Goal: Browse casually: Explore the website without a specific task or goal

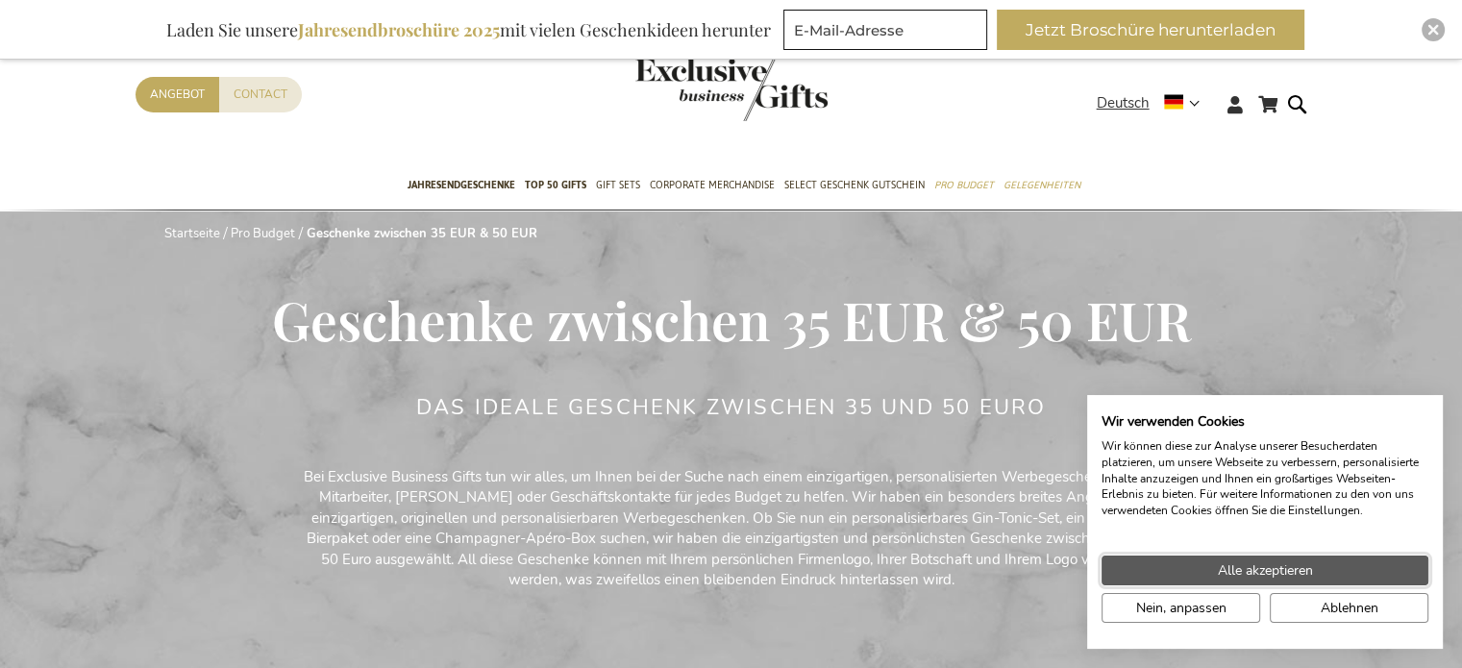
click at [1303, 567] on span "Alle akzeptieren" at bounding box center [1265, 570] width 95 height 20
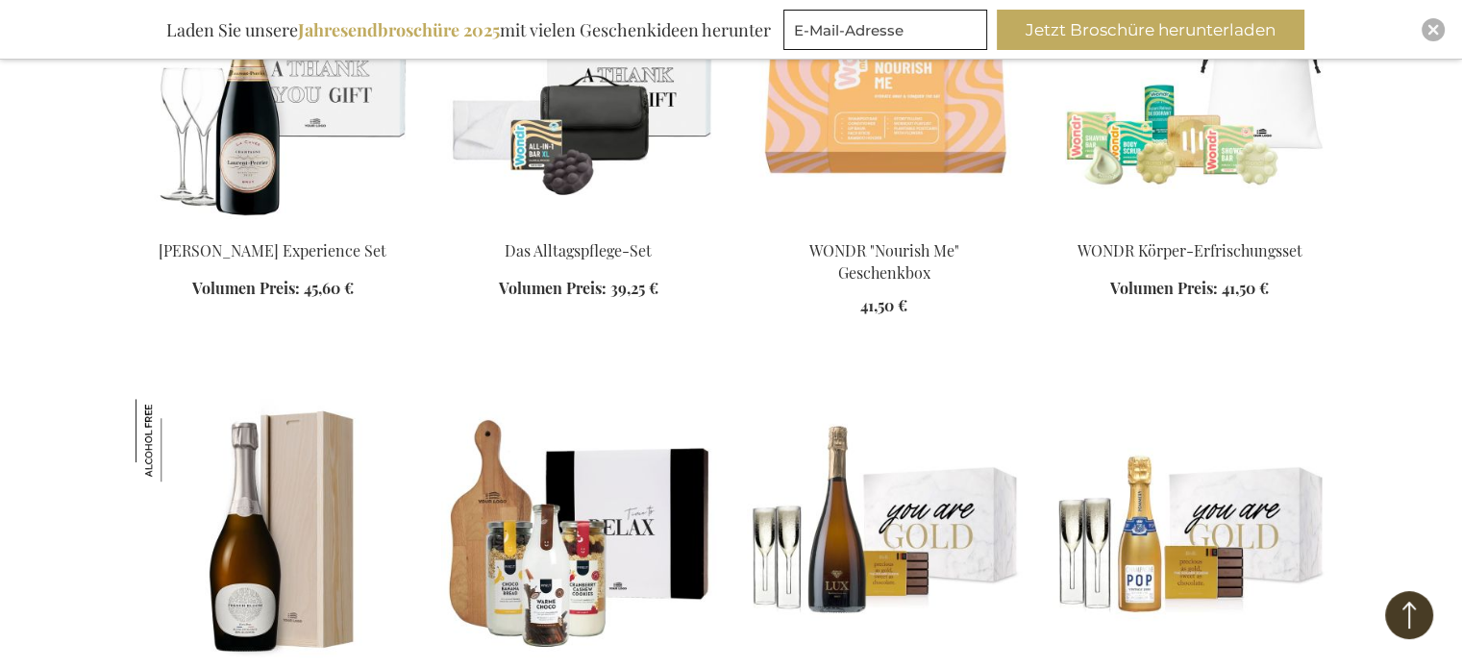
scroll to position [1634, 0]
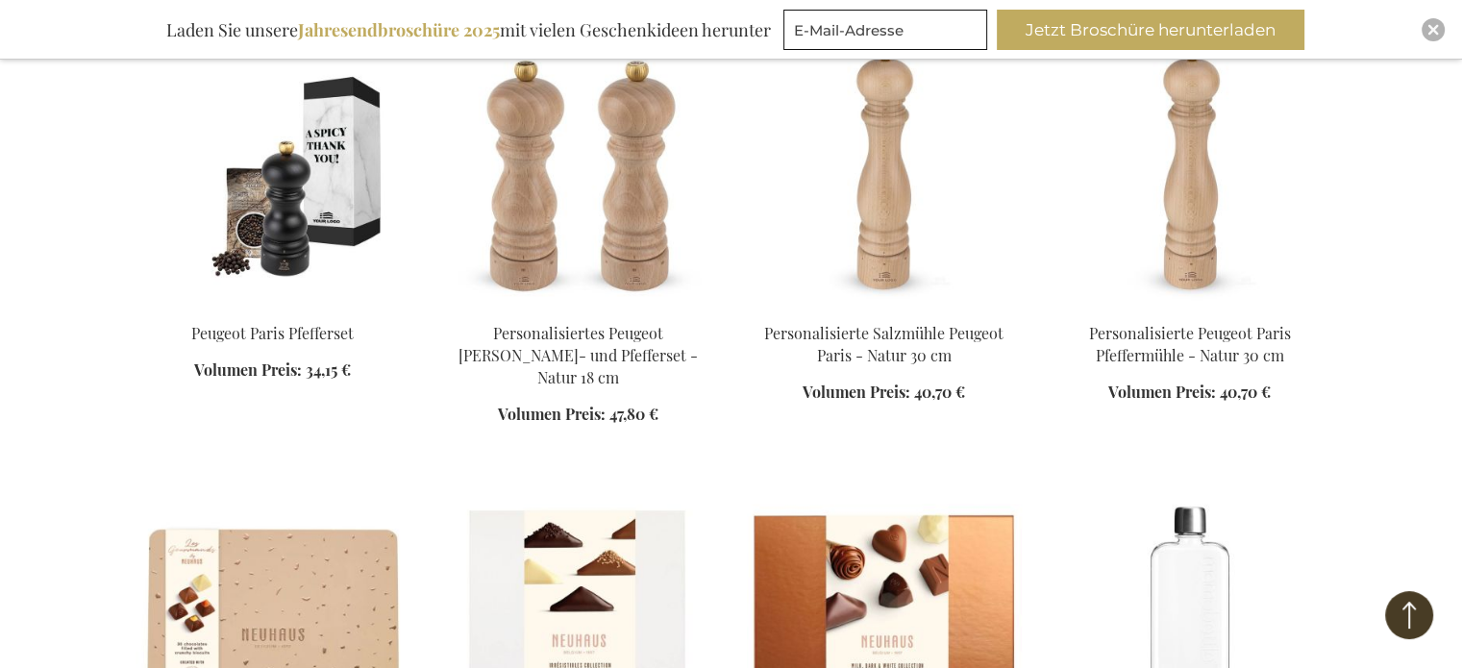
scroll to position [2691, 0]
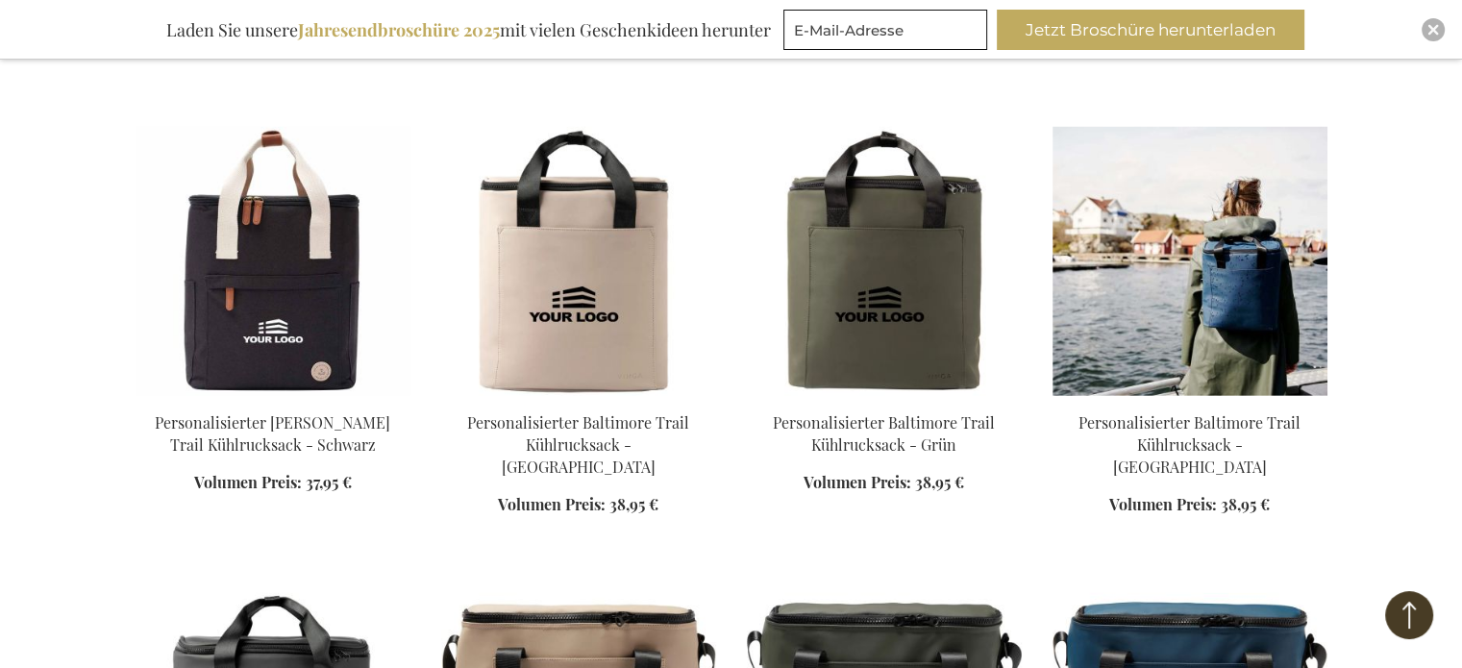
scroll to position [4517, 0]
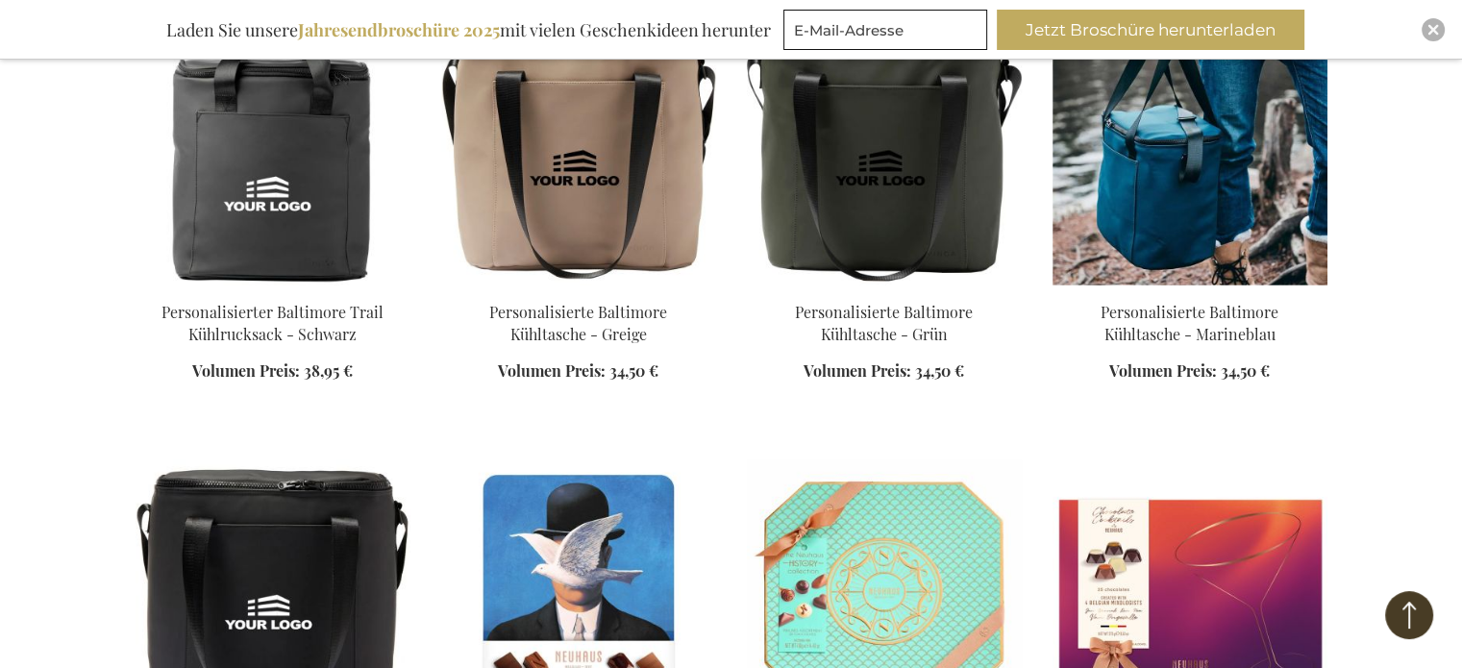
scroll to position [4998, 0]
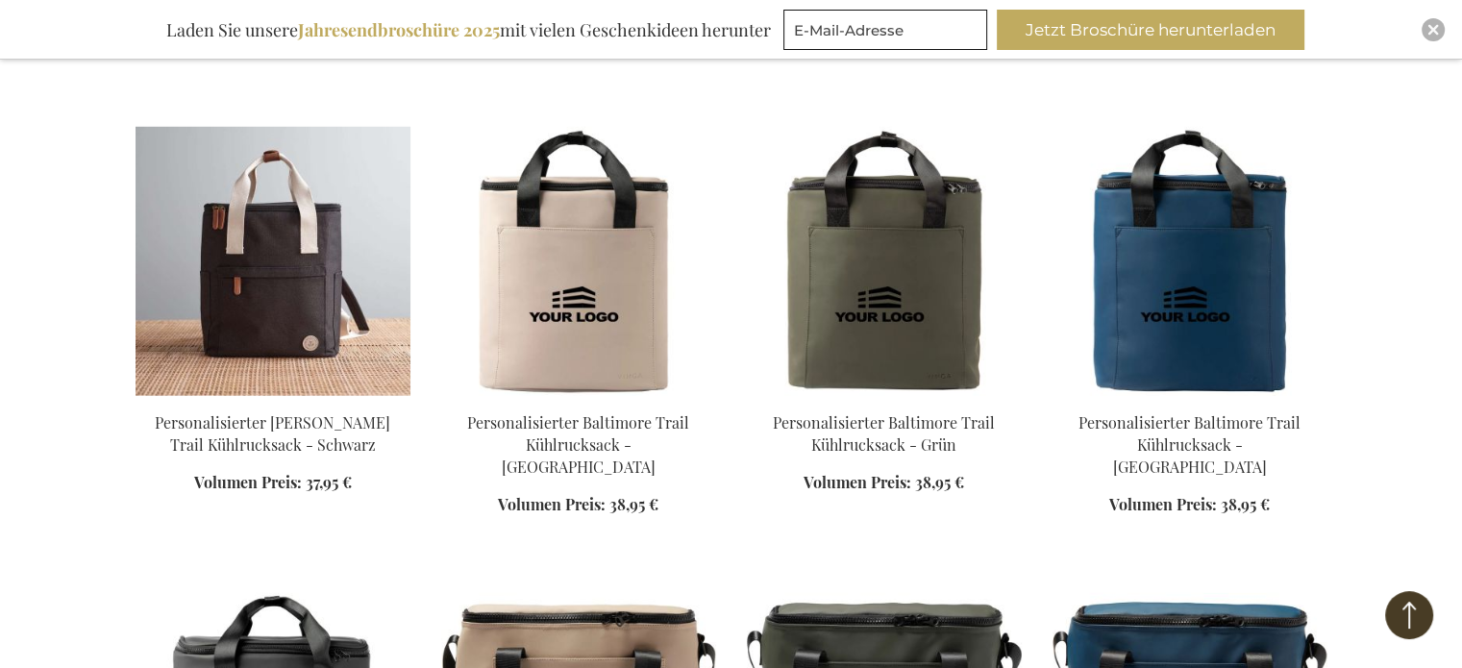
scroll to position [4421, 0]
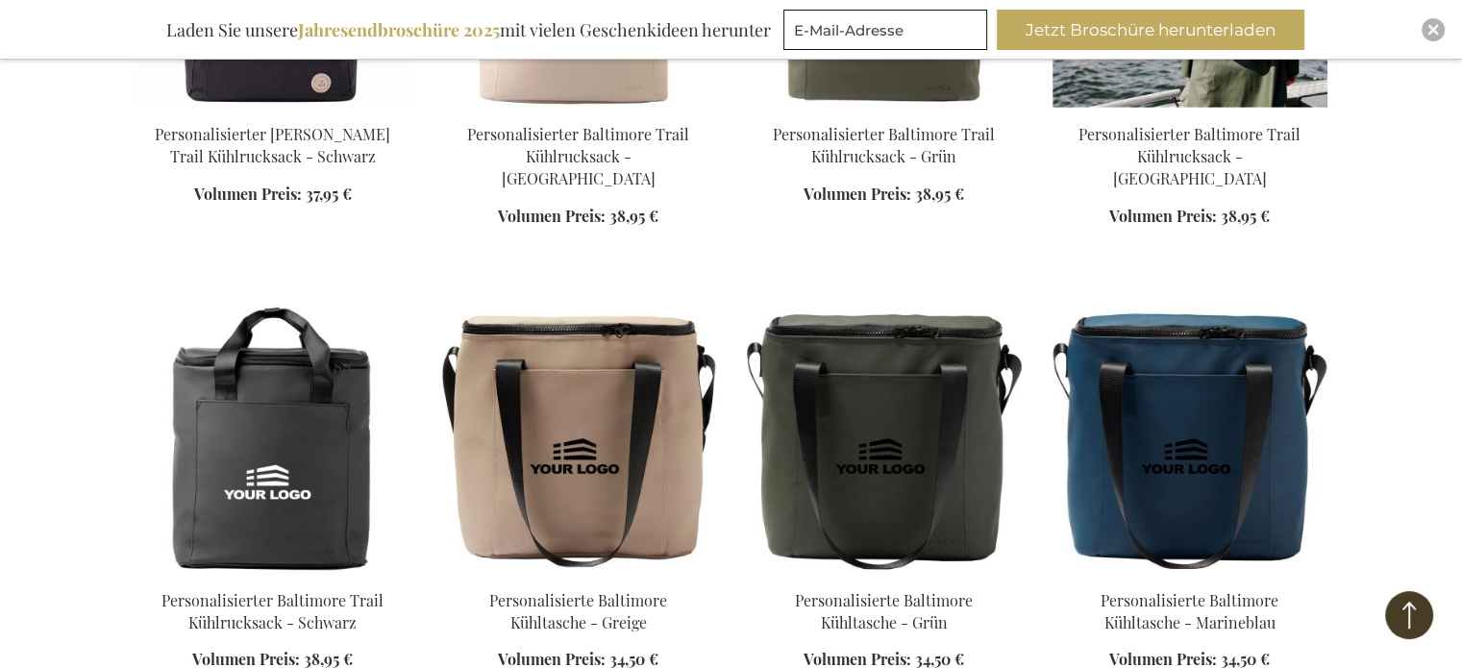
scroll to position [4421, 0]
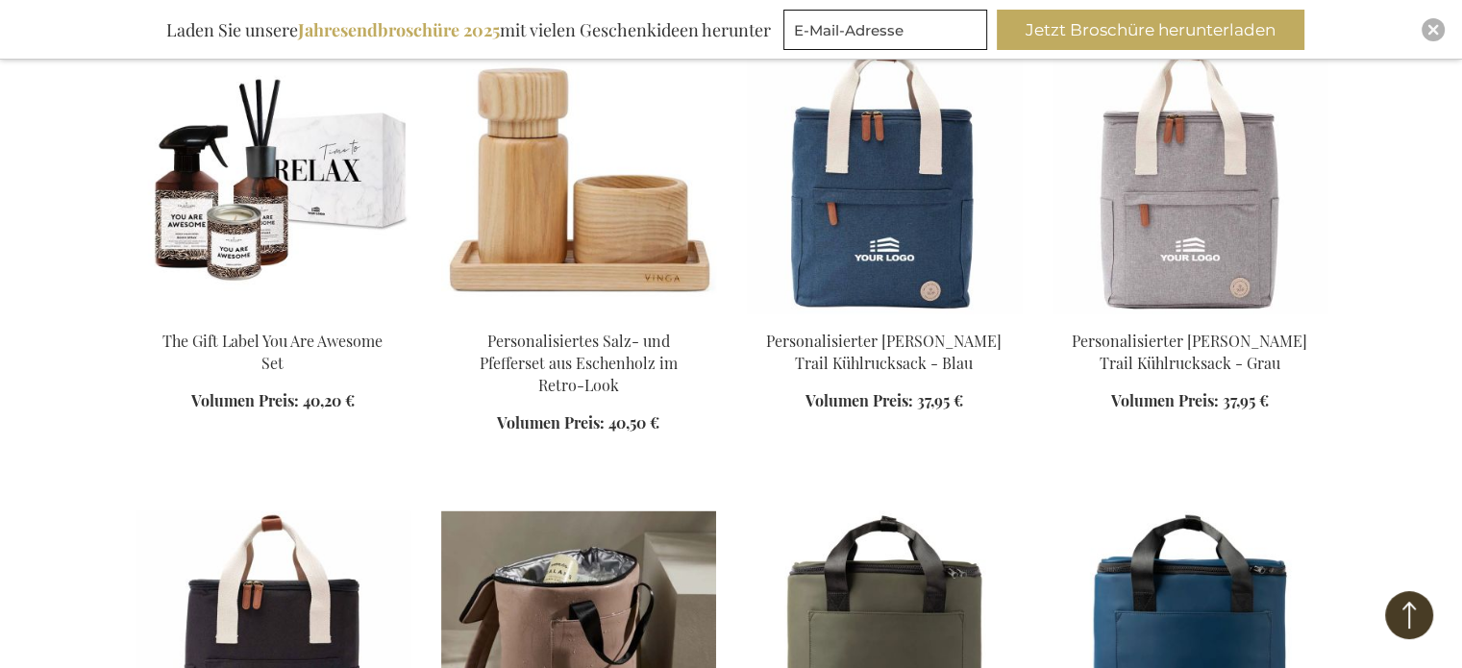
scroll to position [4229, 0]
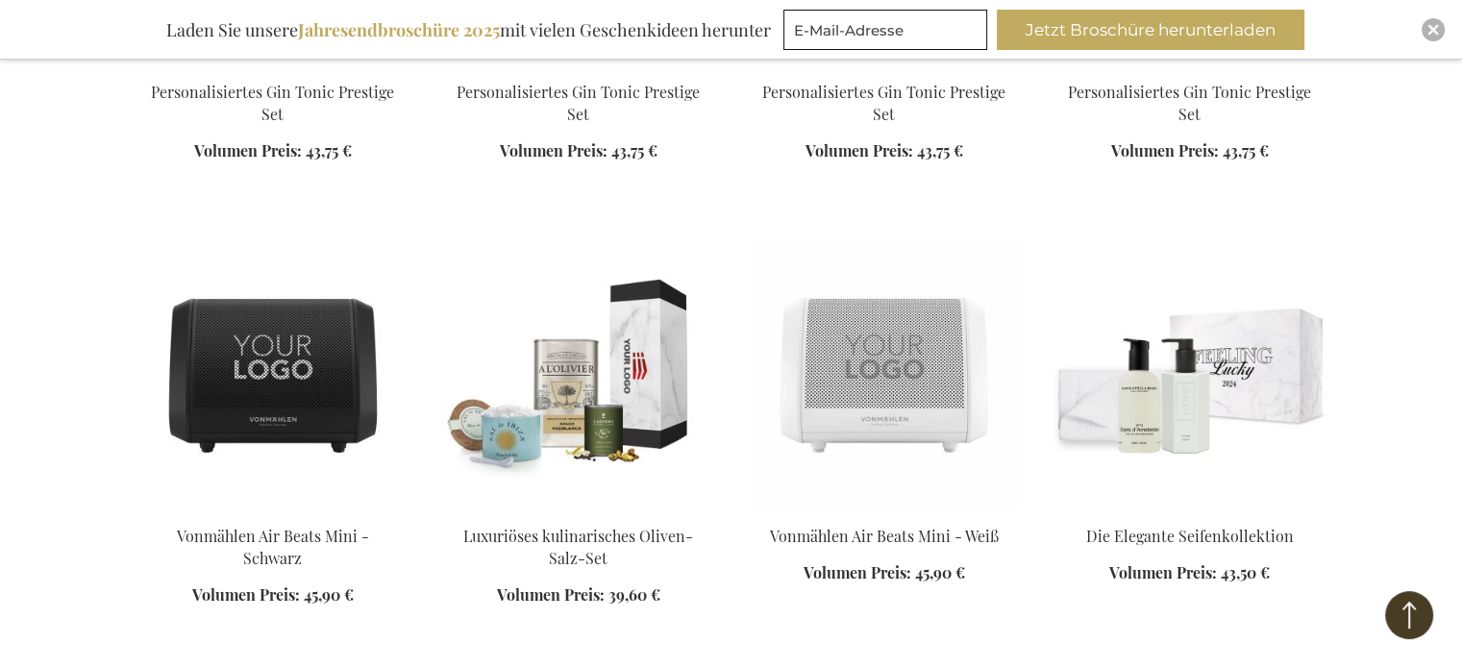
scroll to position [7882, 0]
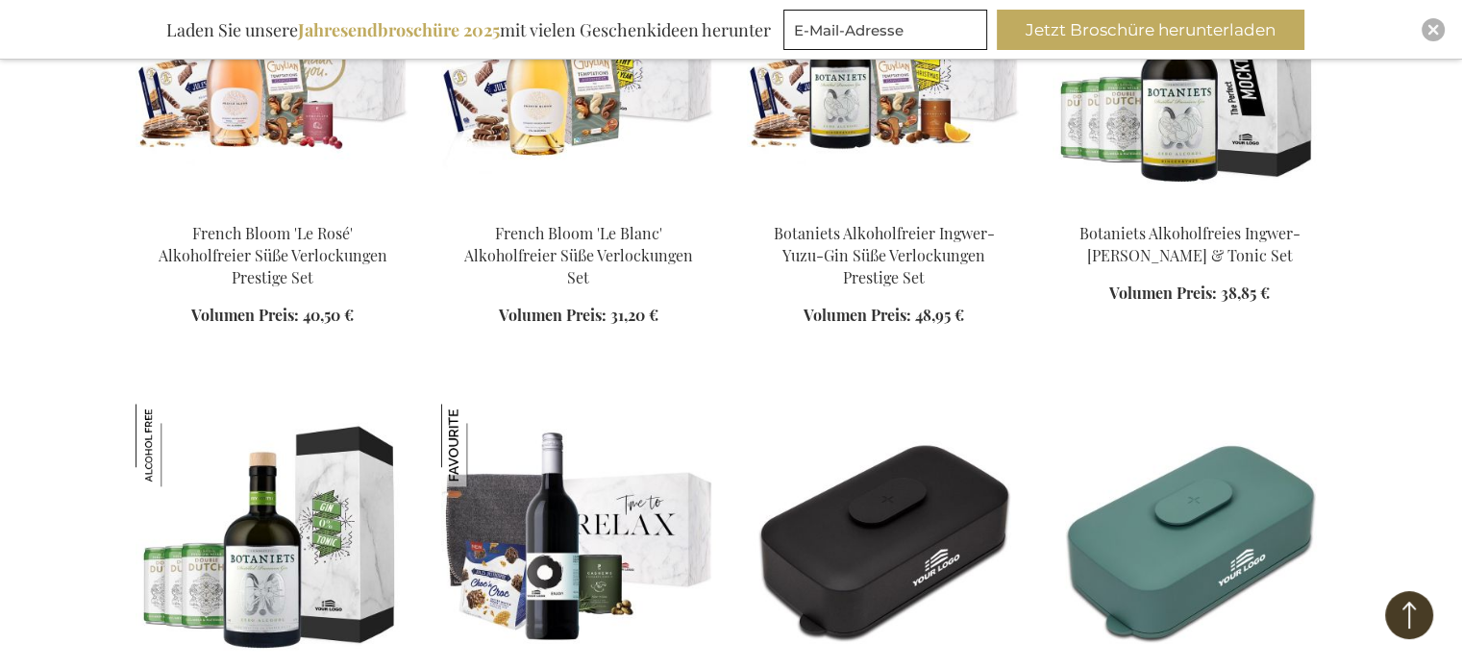
scroll to position [9516, 0]
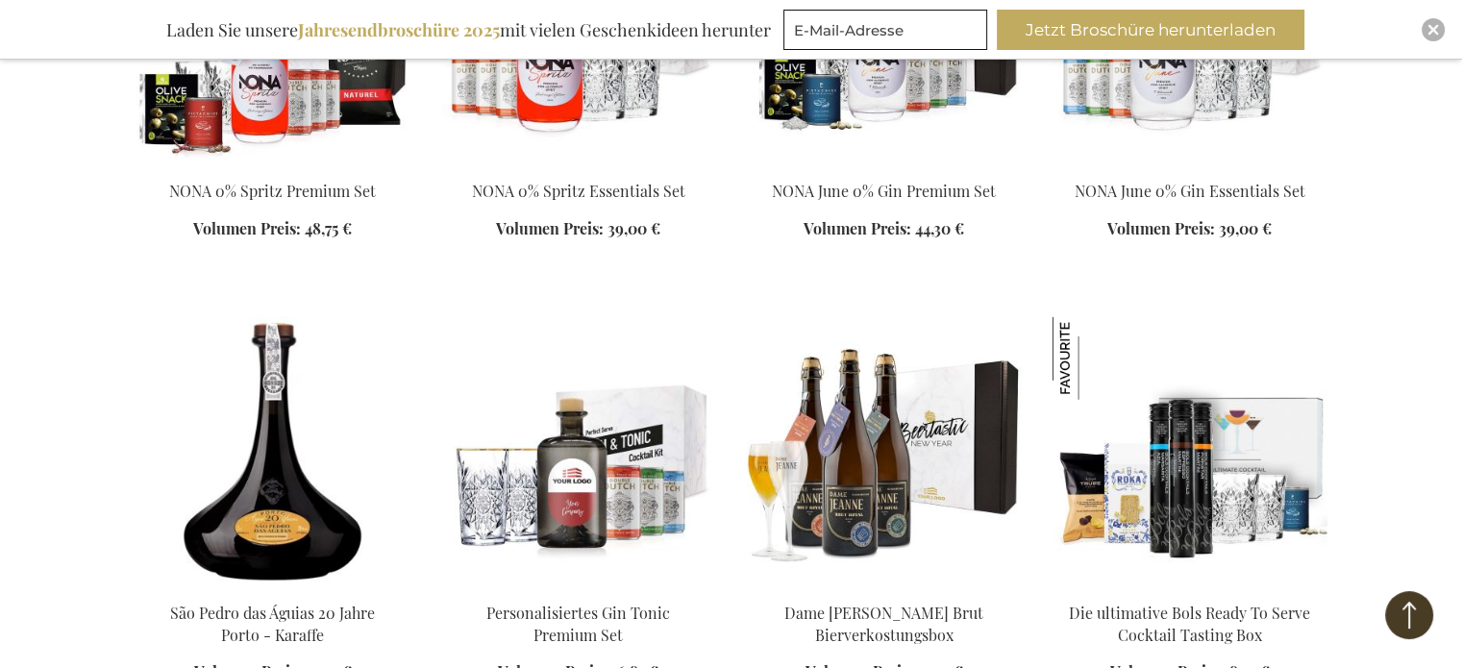
scroll to position [12687, 0]
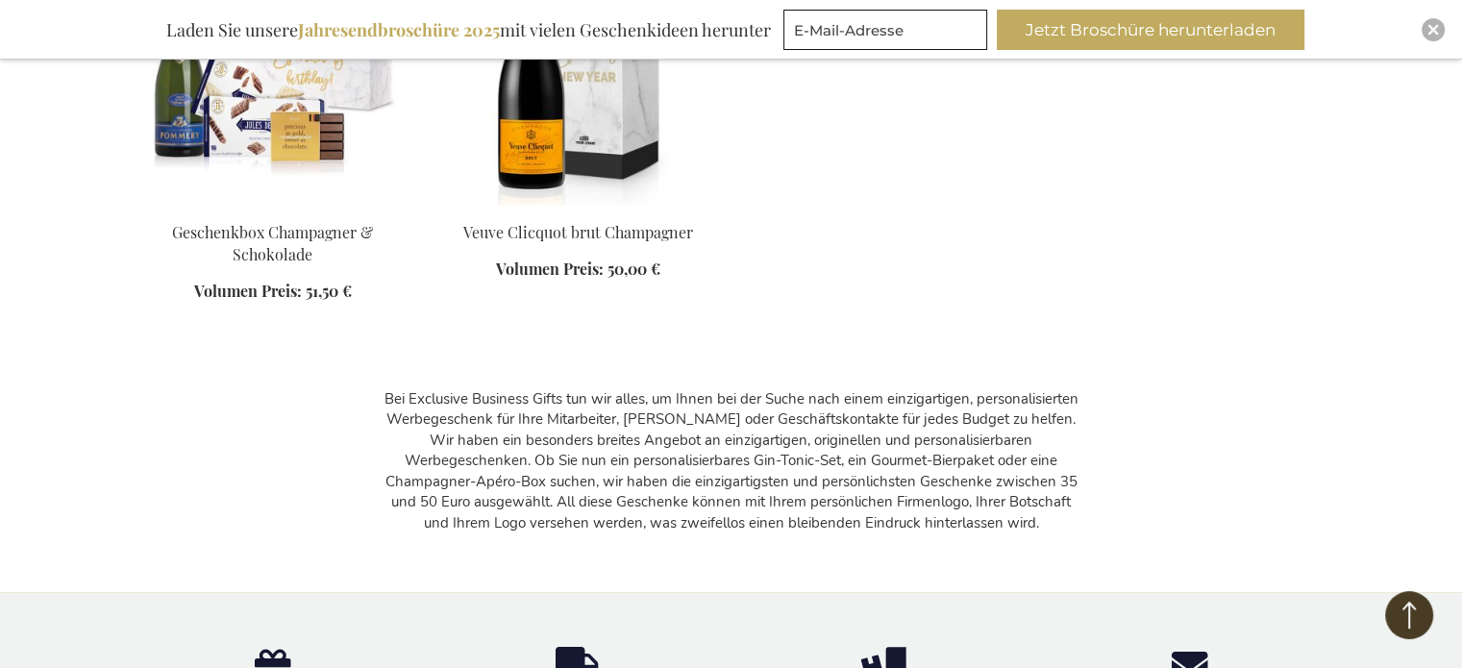
scroll to position [18935, 0]
